Goal: Navigation & Orientation: Find specific page/section

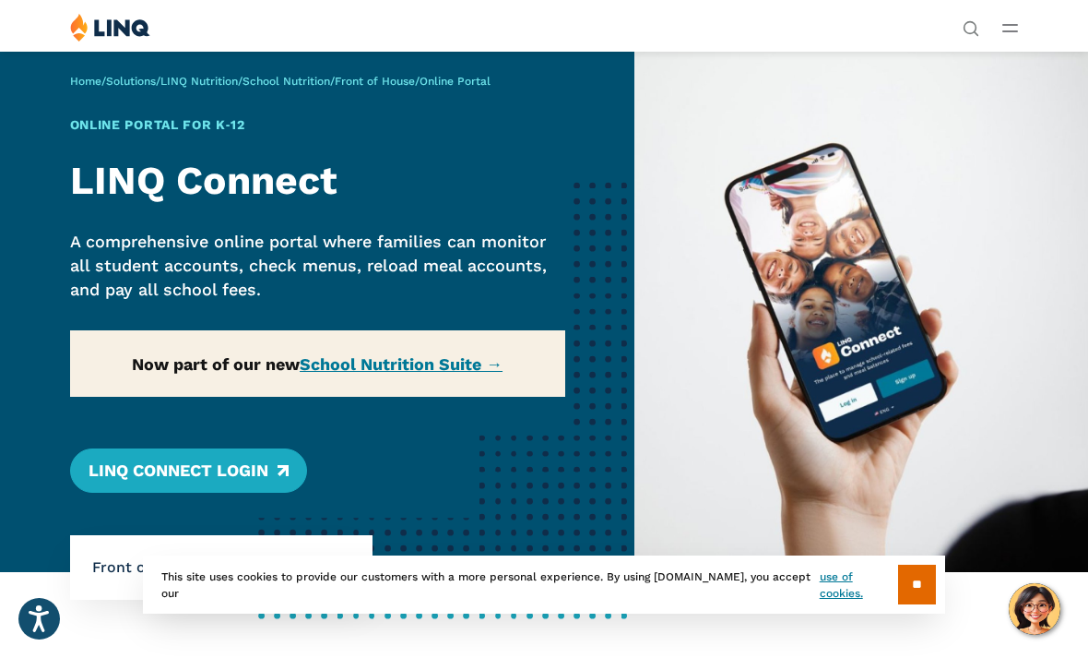
click at [1004, 41] on div "Solutions Nutrition Overview NEW School Nutrition Suite School Nutrition State …" at bounding box center [544, 30] width 1088 height 35
click at [1004, 36] on button "Open Main Menu" at bounding box center [1011, 28] width 16 height 20
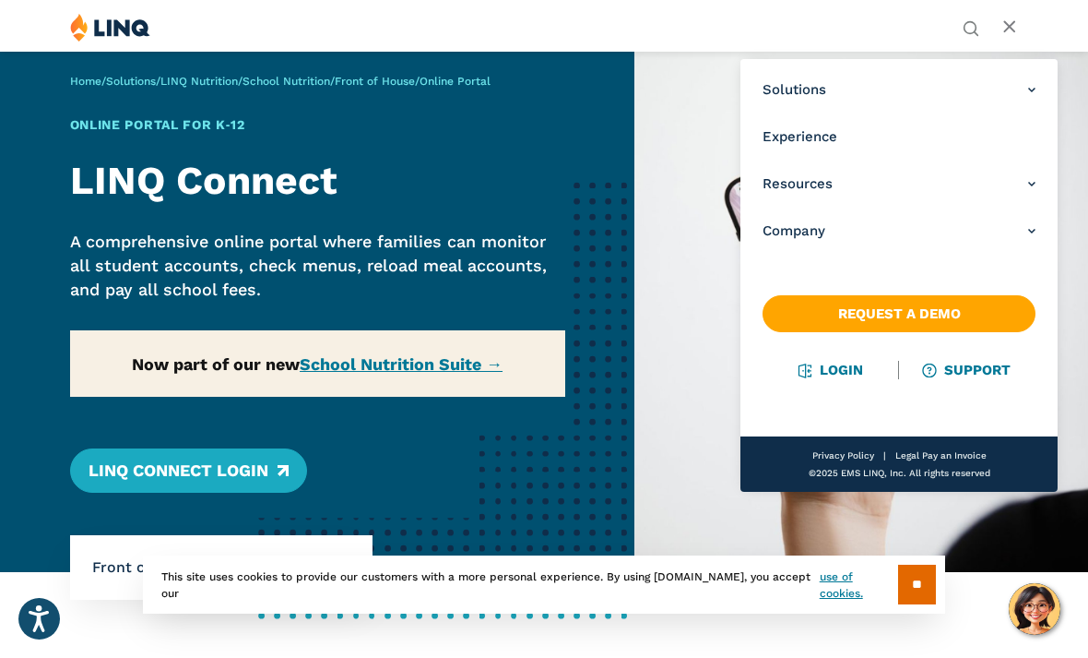
click at [830, 377] on link "Login" at bounding box center [831, 370] width 64 height 17
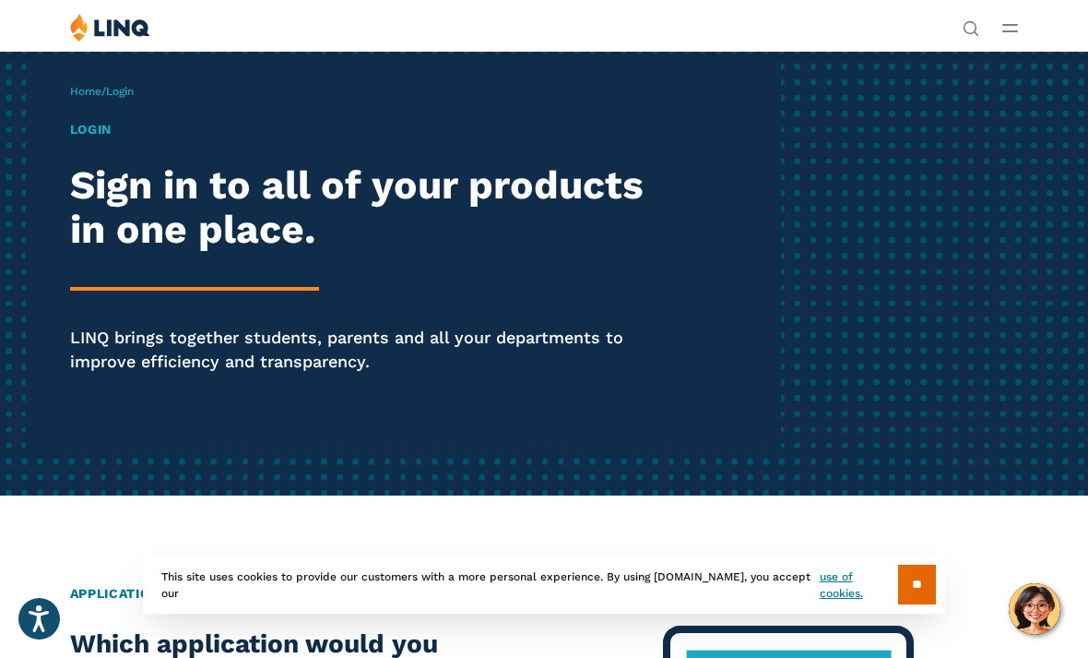
scroll to position [42, 0]
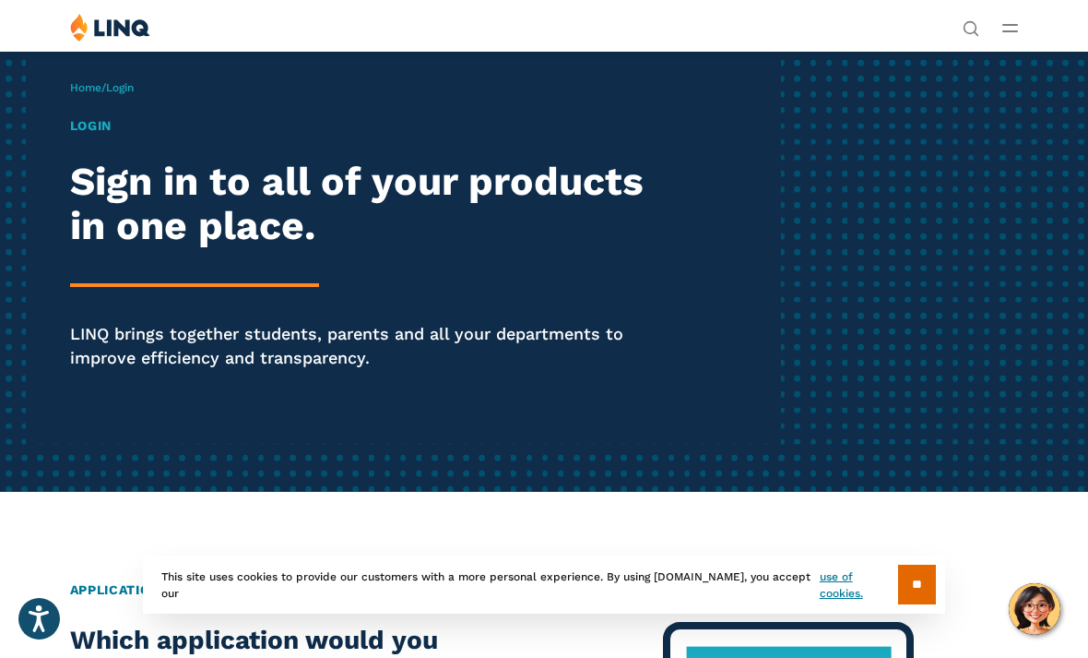
click at [95, 134] on h1 "Login" at bounding box center [369, 125] width 598 height 19
click at [107, 141] on div "Login Sign in to all of your products in one place. LINQ brings together studen…" at bounding box center [369, 268] width 598 height 305
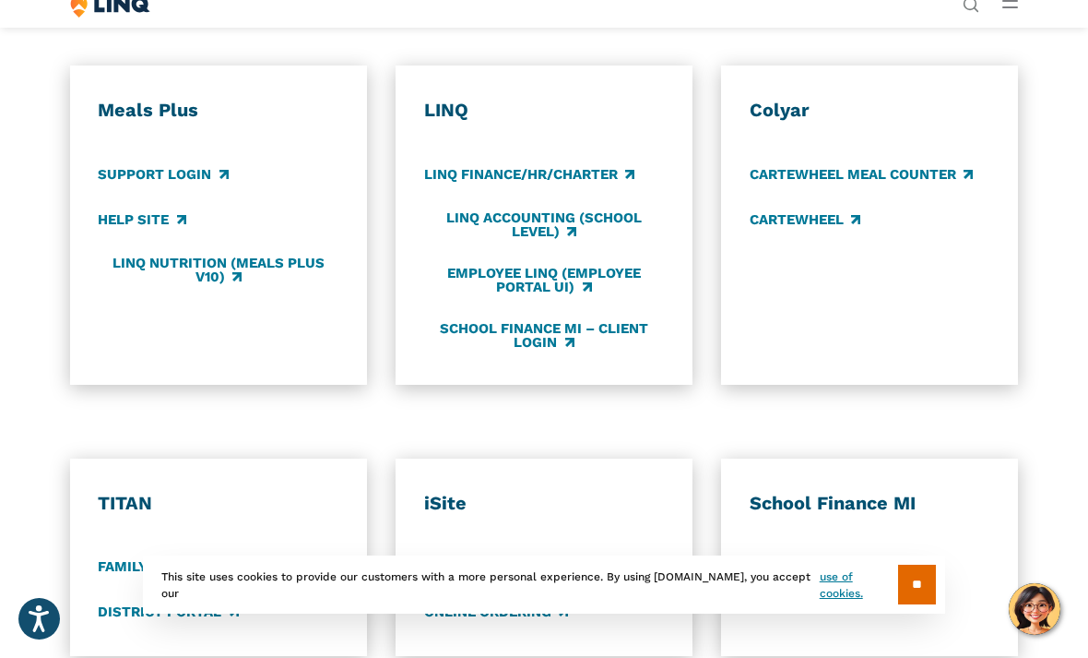
scroll to position [875, 0]
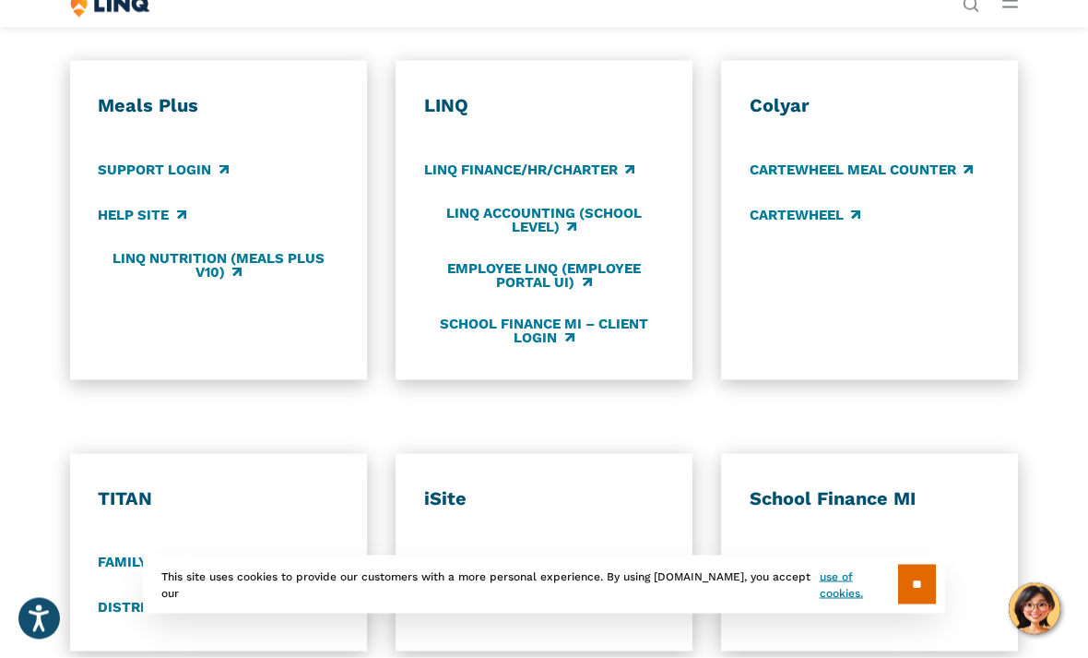
click at [140, 110] on h3 "Meals Plus" at bounding box center [218, 106] width 241 height 24
click at [138, 175] on link "Support Login" at bounding box center [163, 170] width 130 height 20
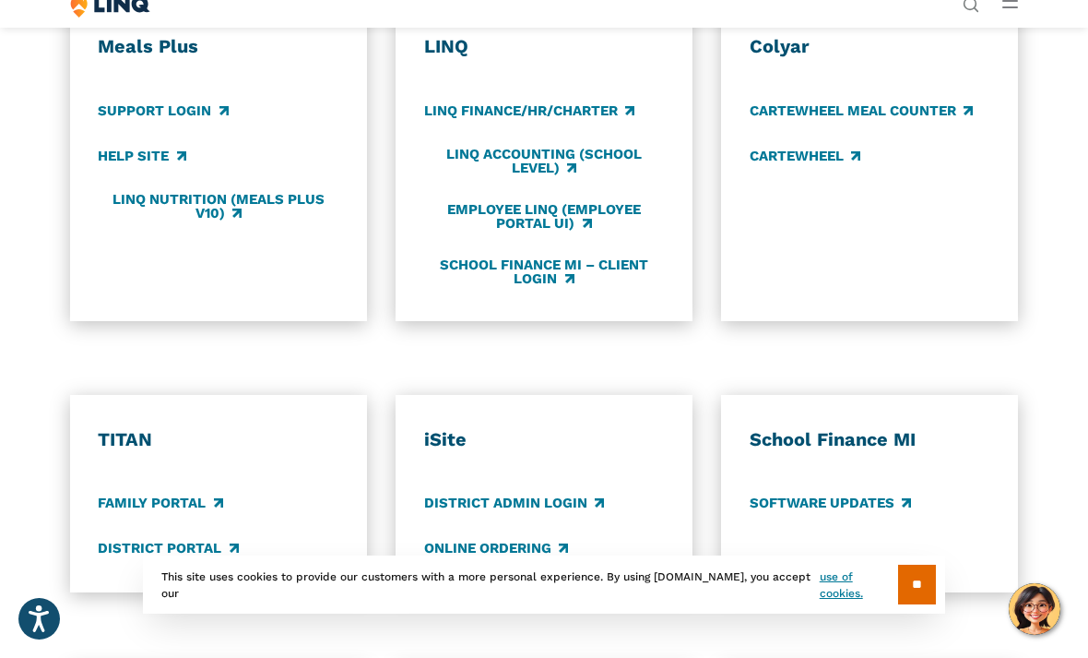
scroll to position [935, 0]
